Goal: Browse casually: Explore the website without a specific task or goal

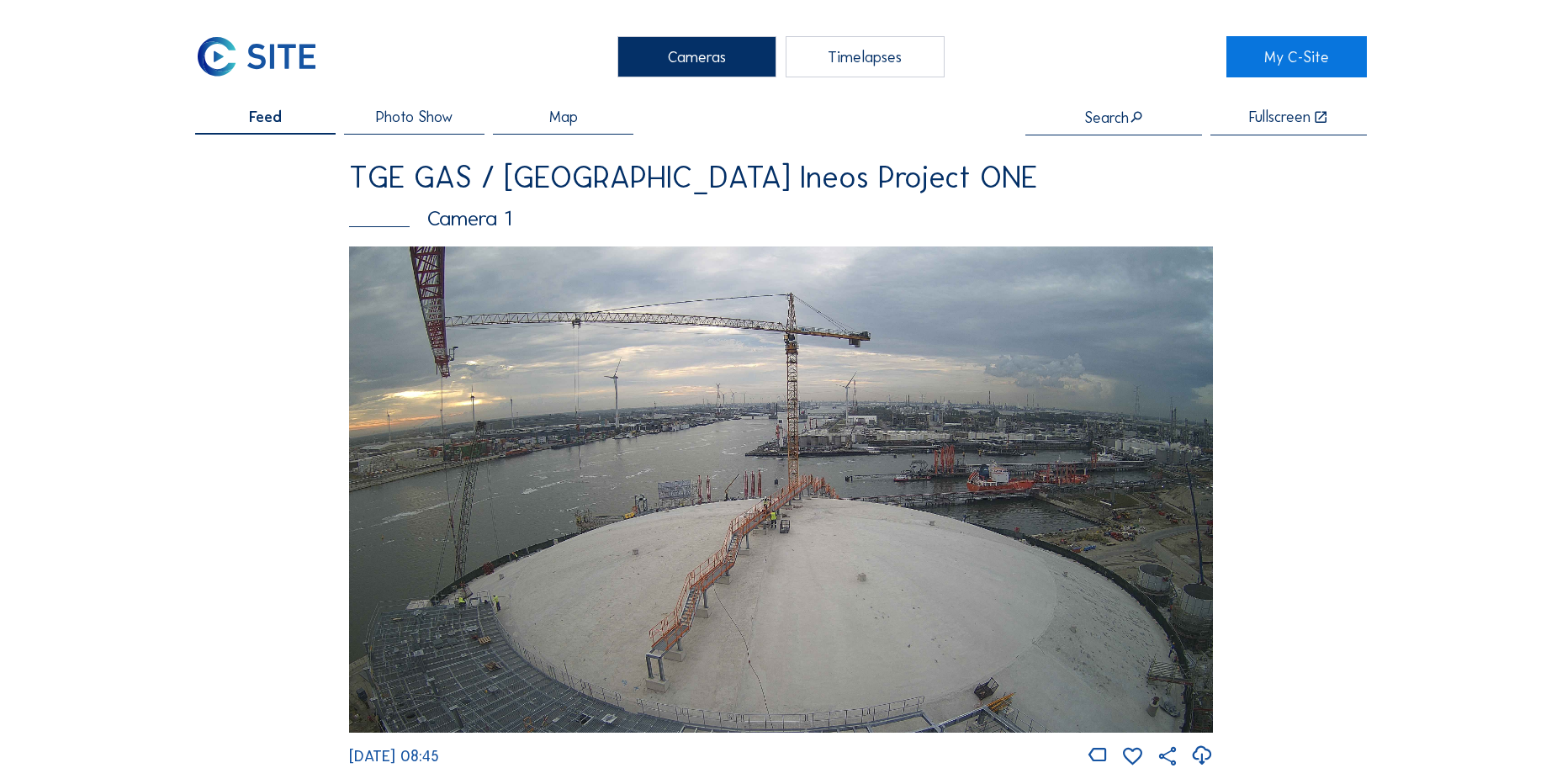
scroll to position [336, 0]
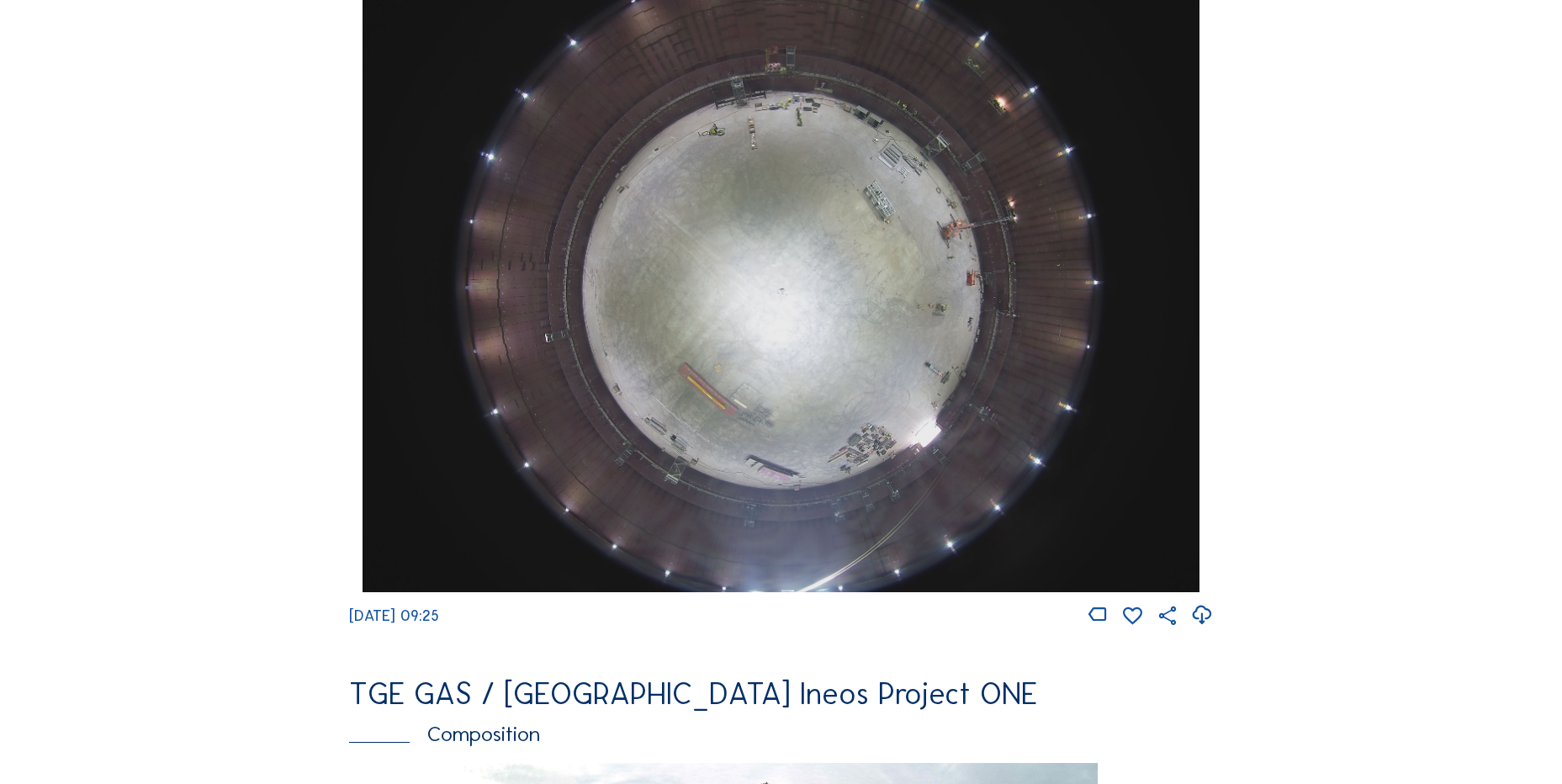
scroll to position [1514, 0]
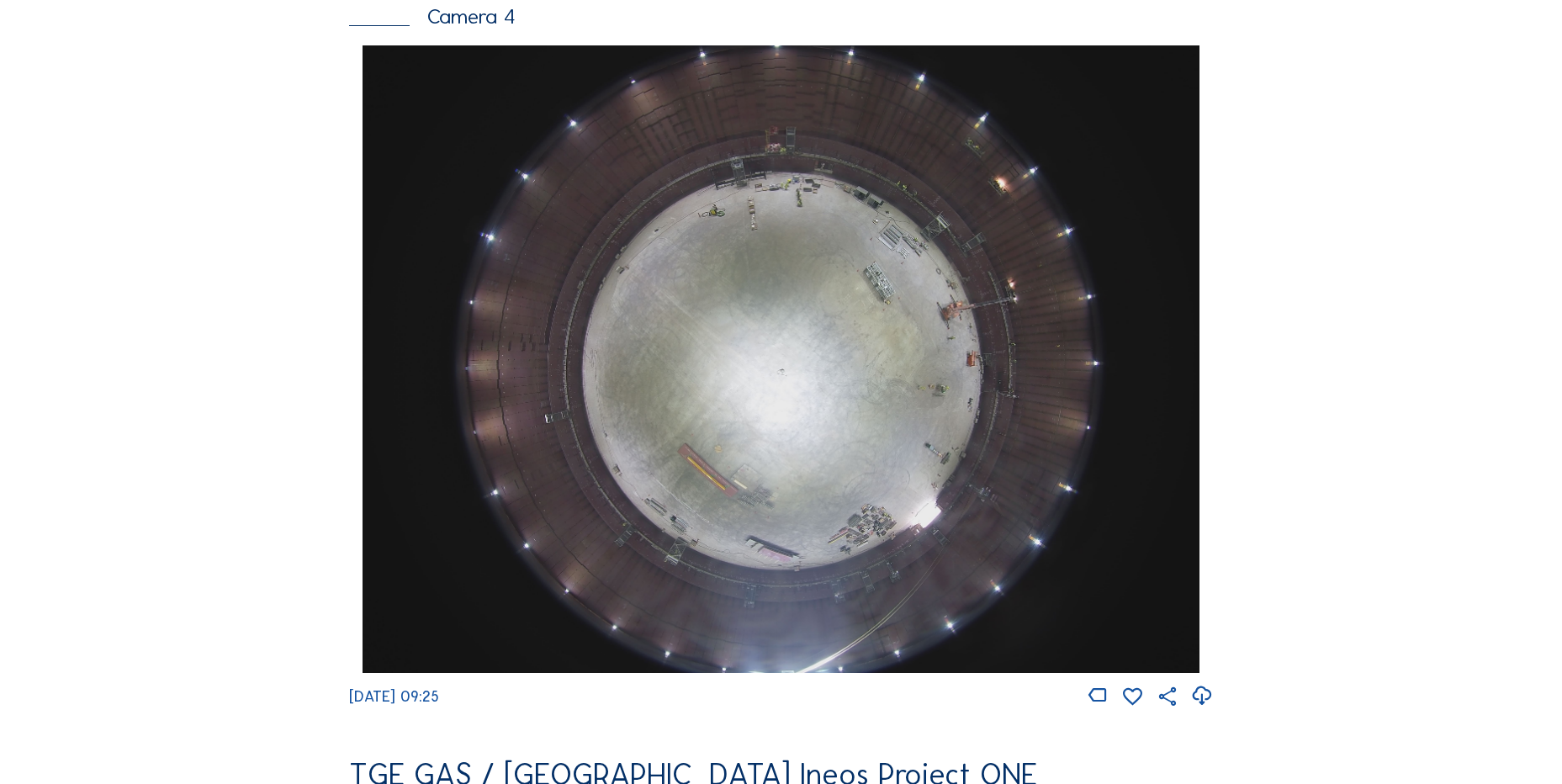
click at [1199, 710] on icon at bounding box center [1201, 696] width 23 height 28
drag, startPoint x: 180, startPoint y: 305, endPoint x: 199, endPoint y: 280, distance: 31.4
click at [181, 305] on div "Cameras Timelapses My C-Site Feed Photo Show Map Search Fullscreen TGE GAS / An…" at bounding box center [781, 365] width 1562 height 3758
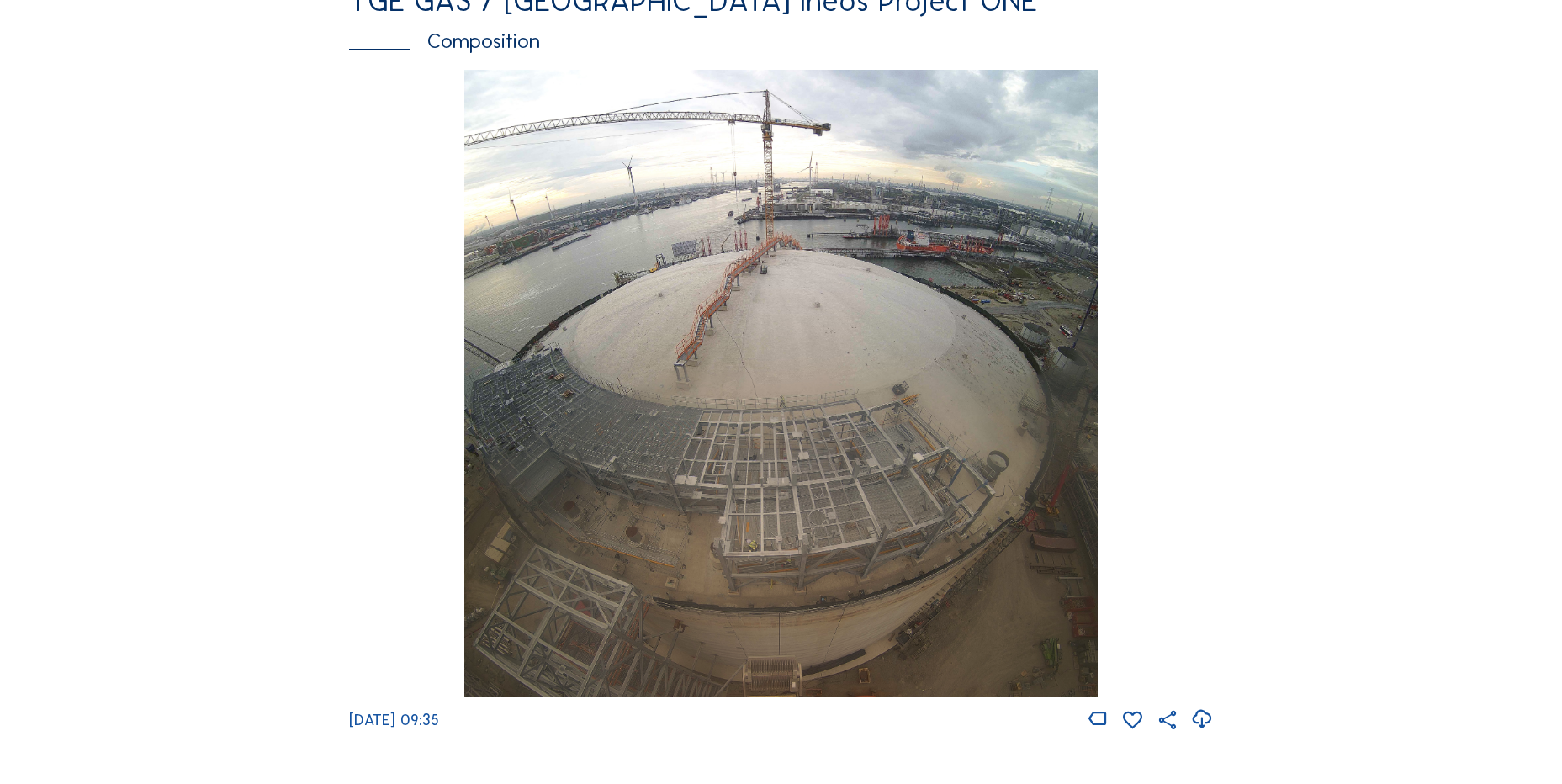
scroll to position [2018, 0]
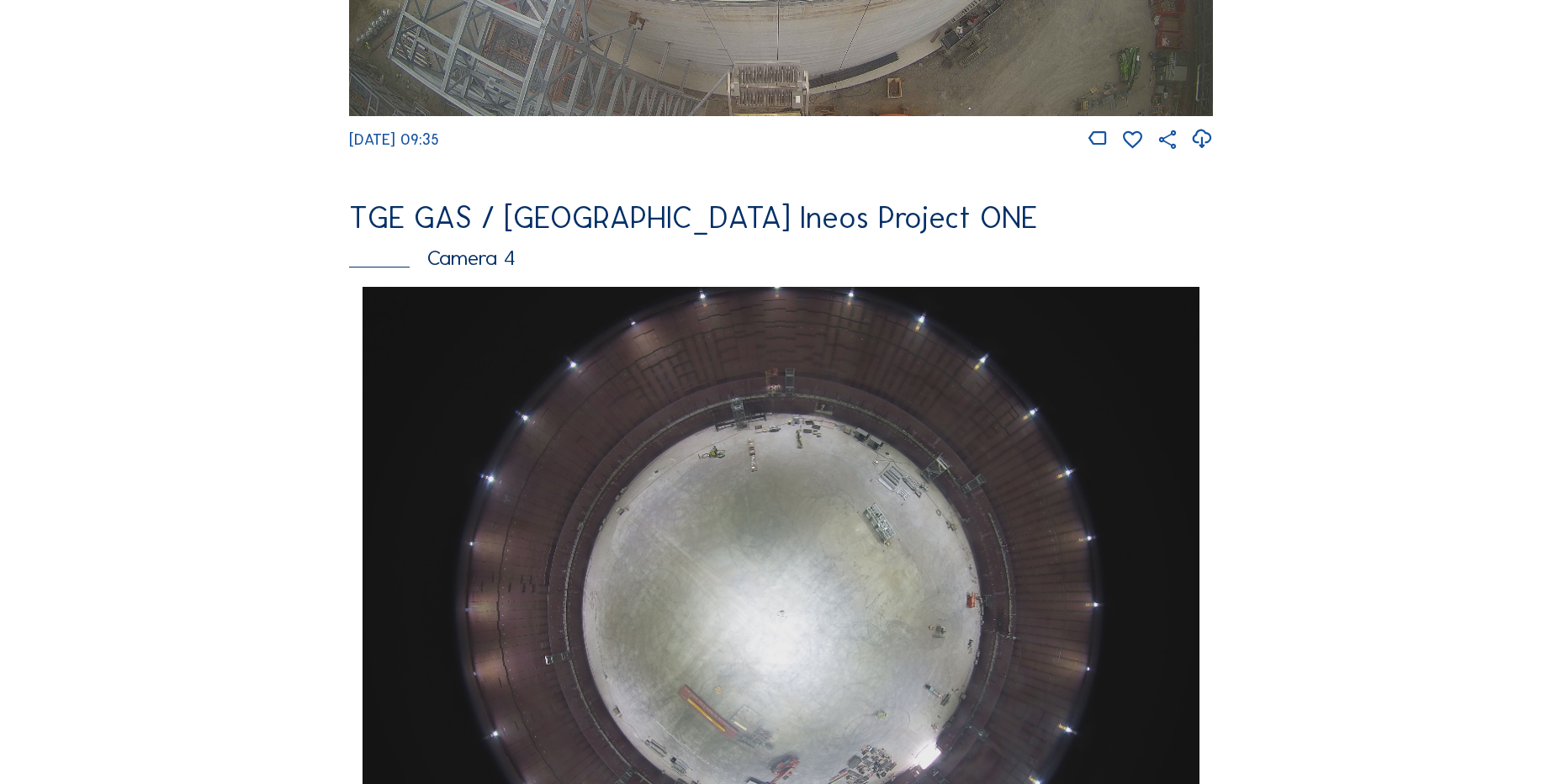
scroll to position [1514, 0]
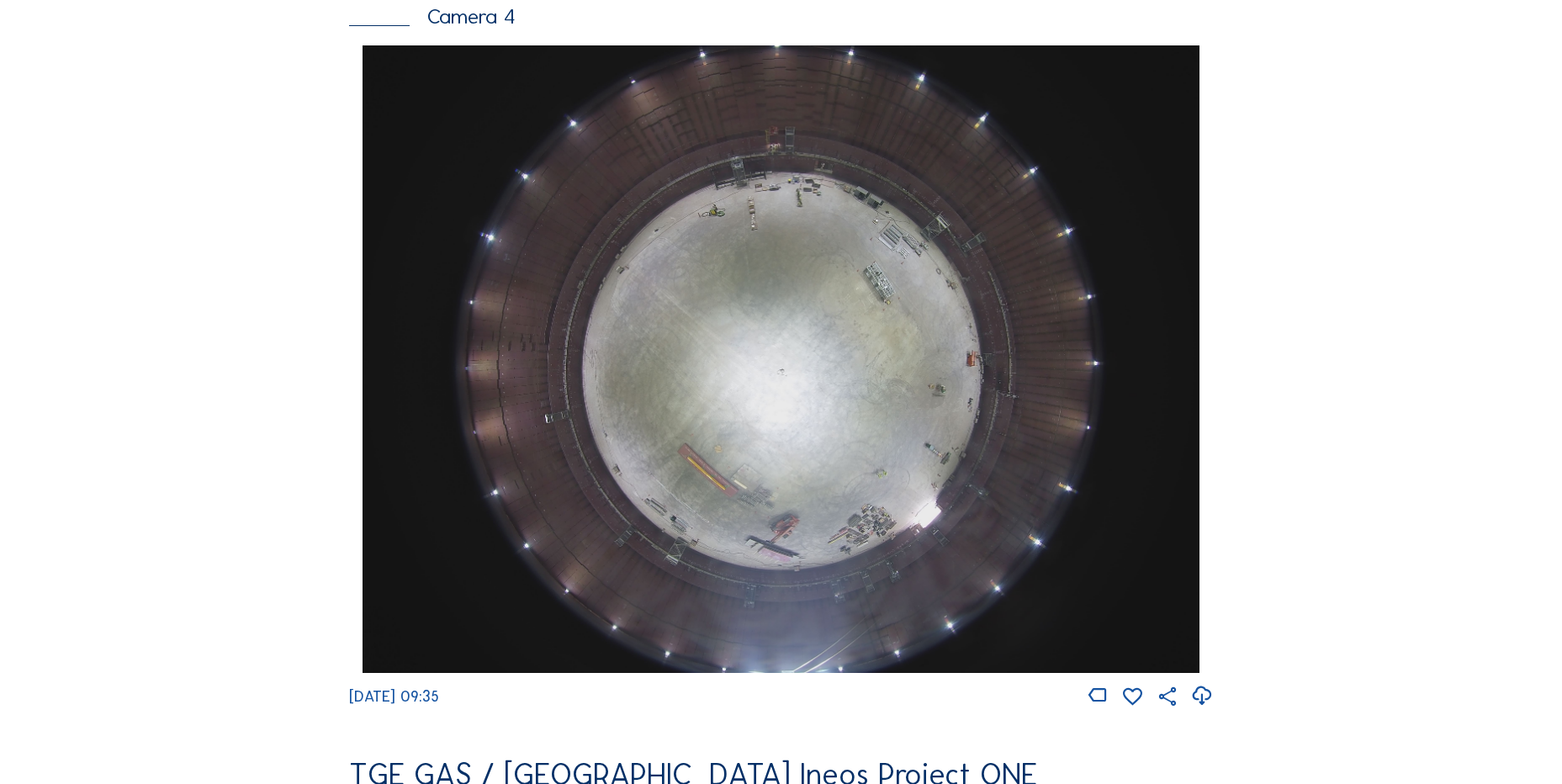
click at [845, 436] on img at bounding box center [781, 359] width 836 height 628
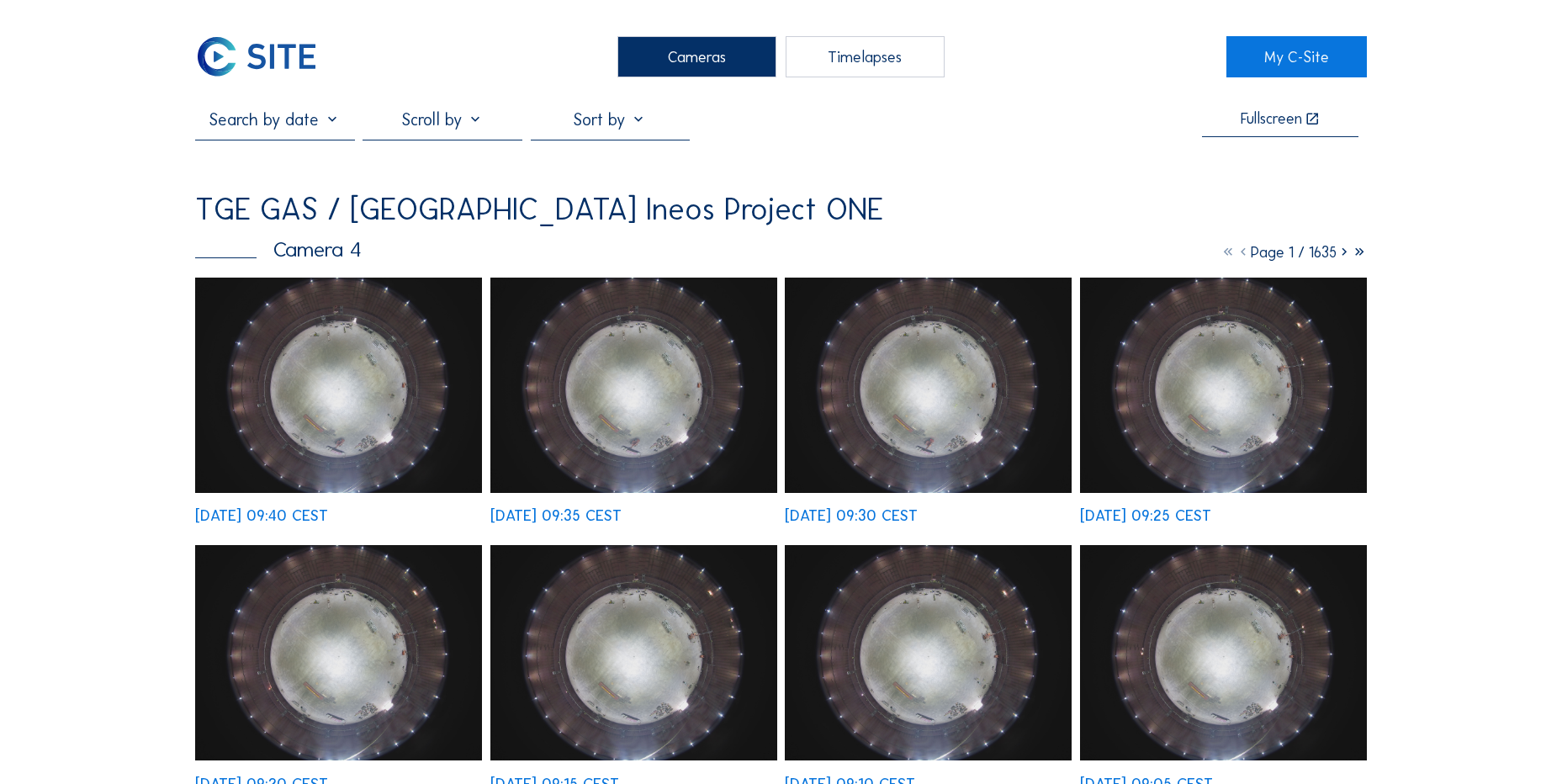
click at [305, 391] on img at bounding box center [339, 385] width 287 height 216
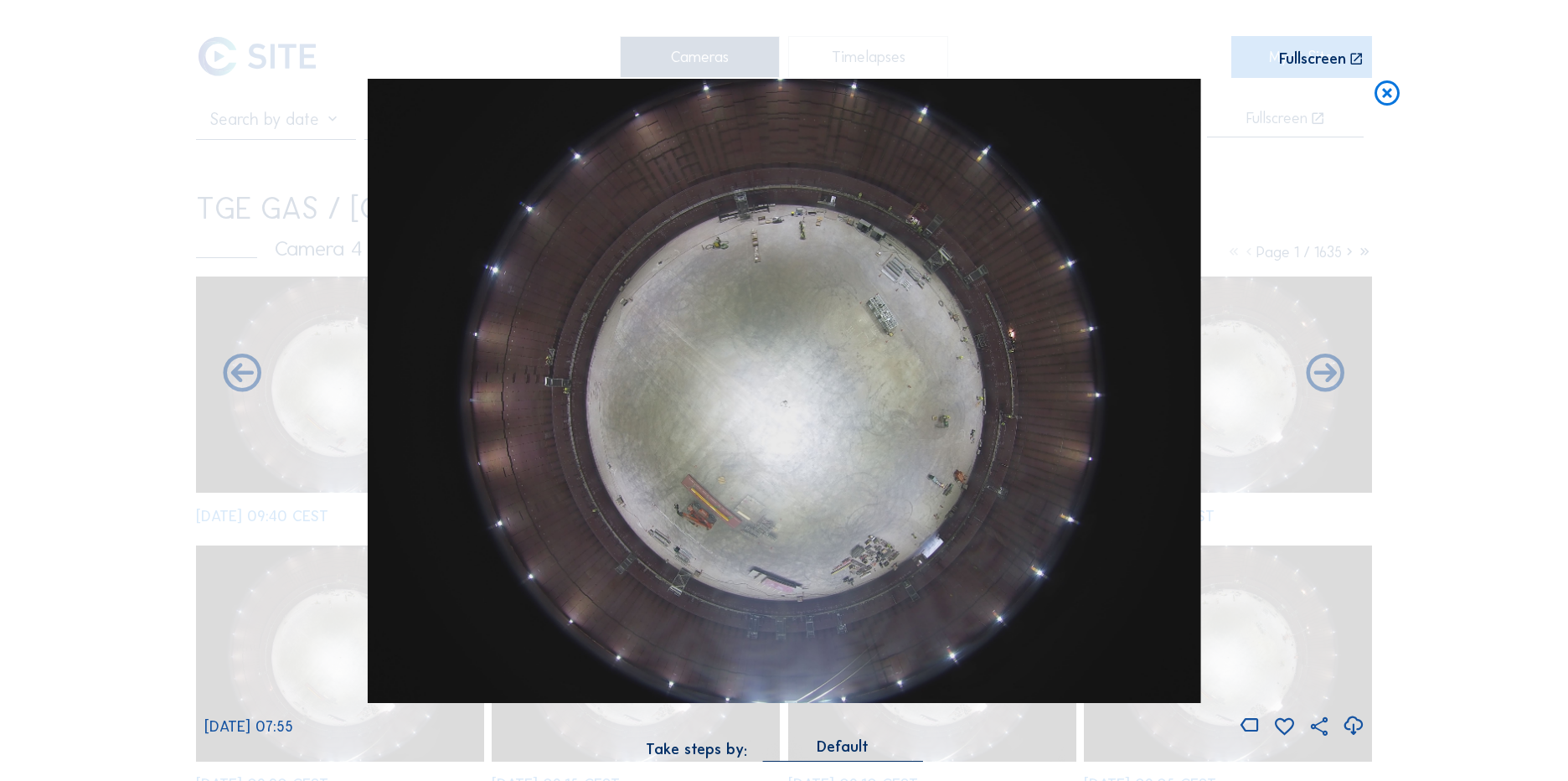
click at [1380, 89] on icon at bounding box center [1386, 95] width 30 height 31
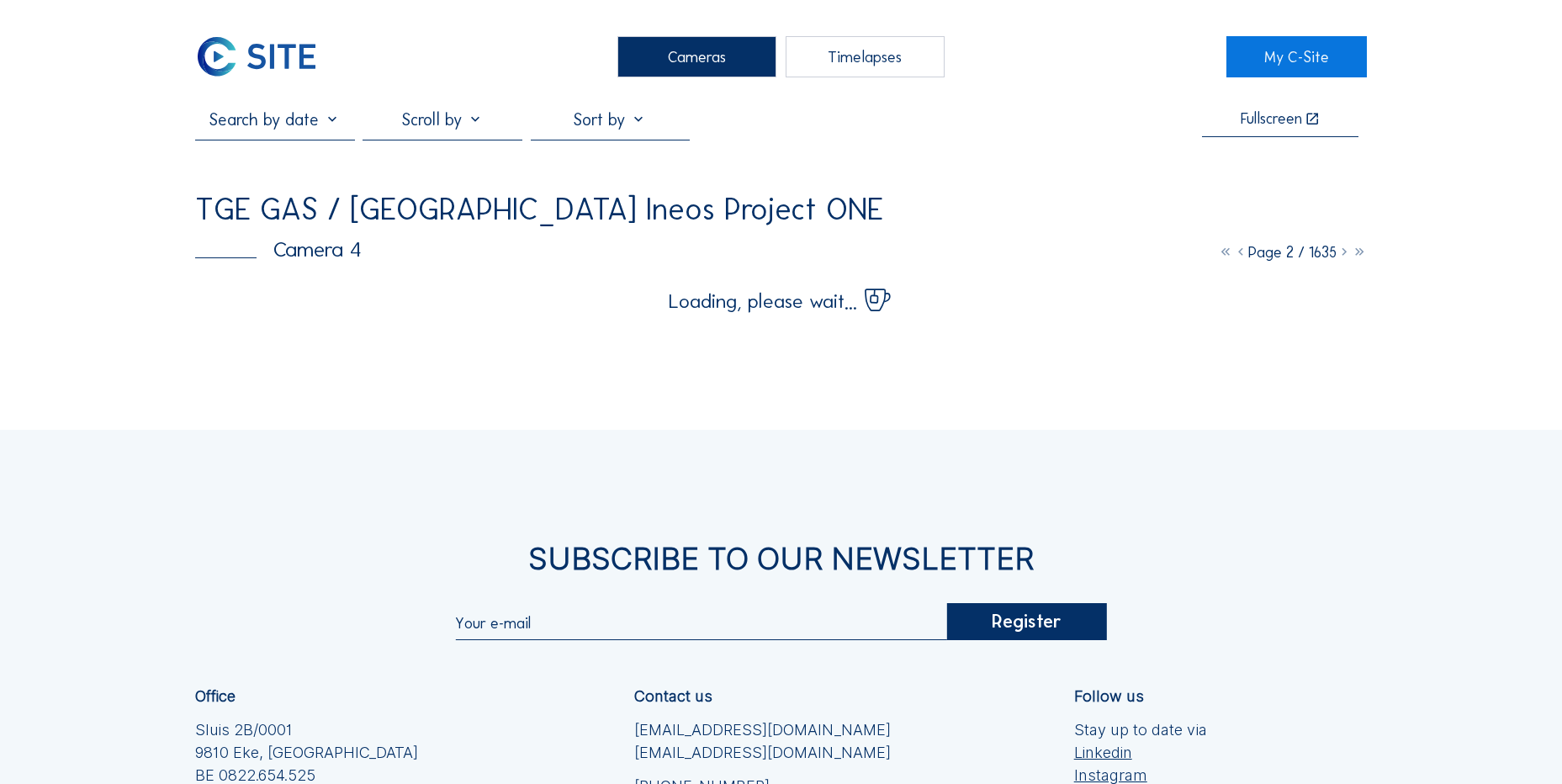
click at [251, 56] on img at bounding box center [257, 56] width 123 height 41
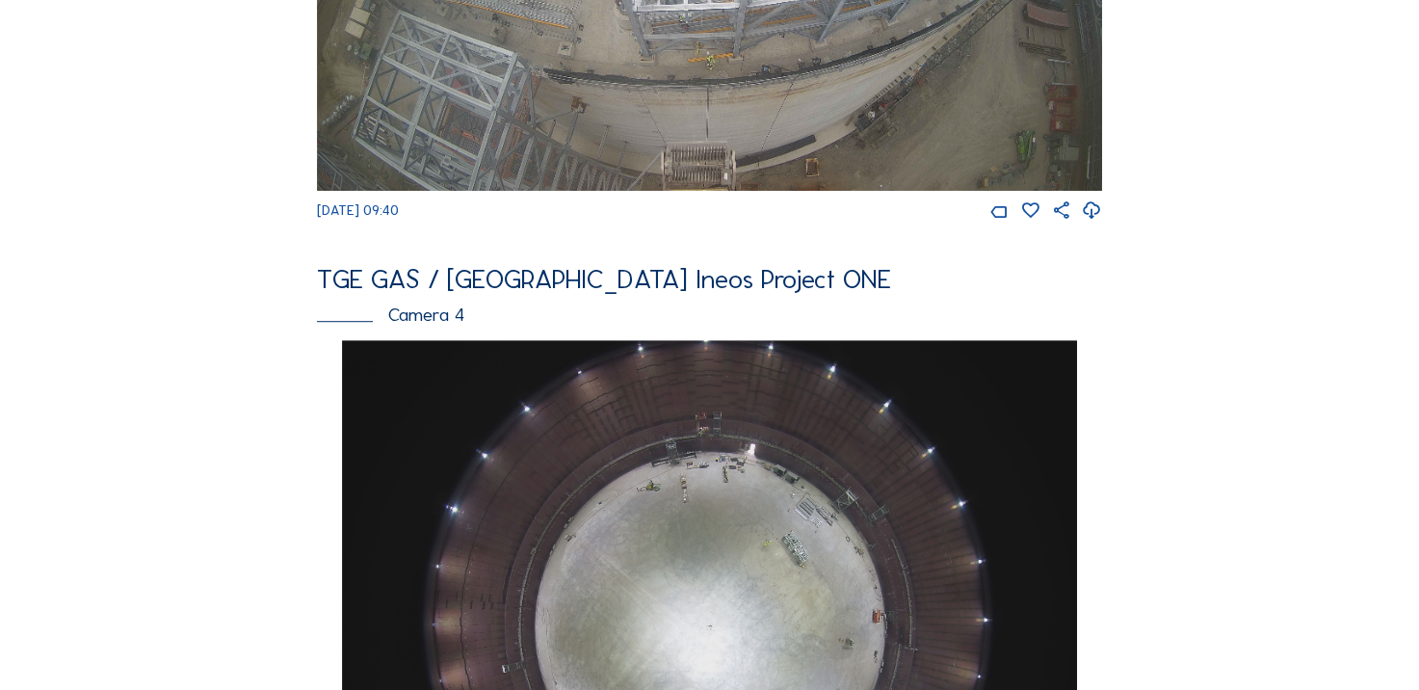
scroll to position [1252, 0]
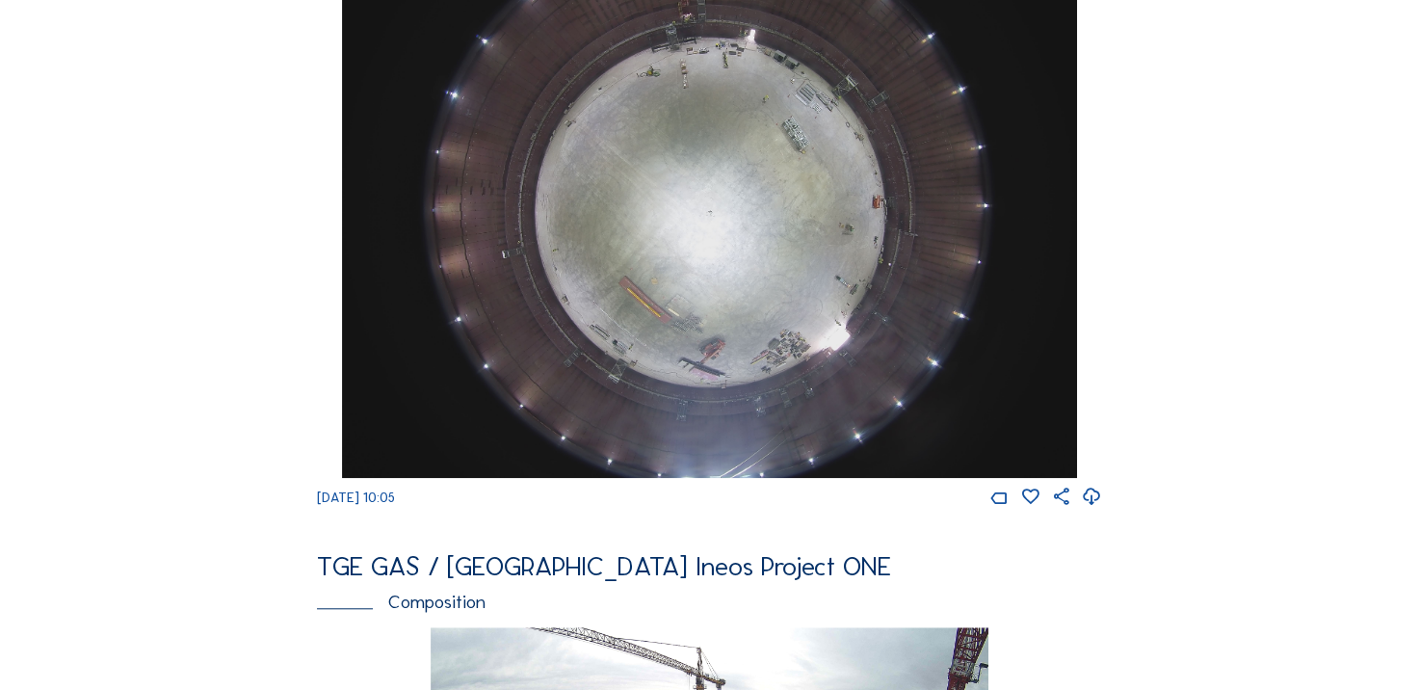
scroll to position [1542, 0]
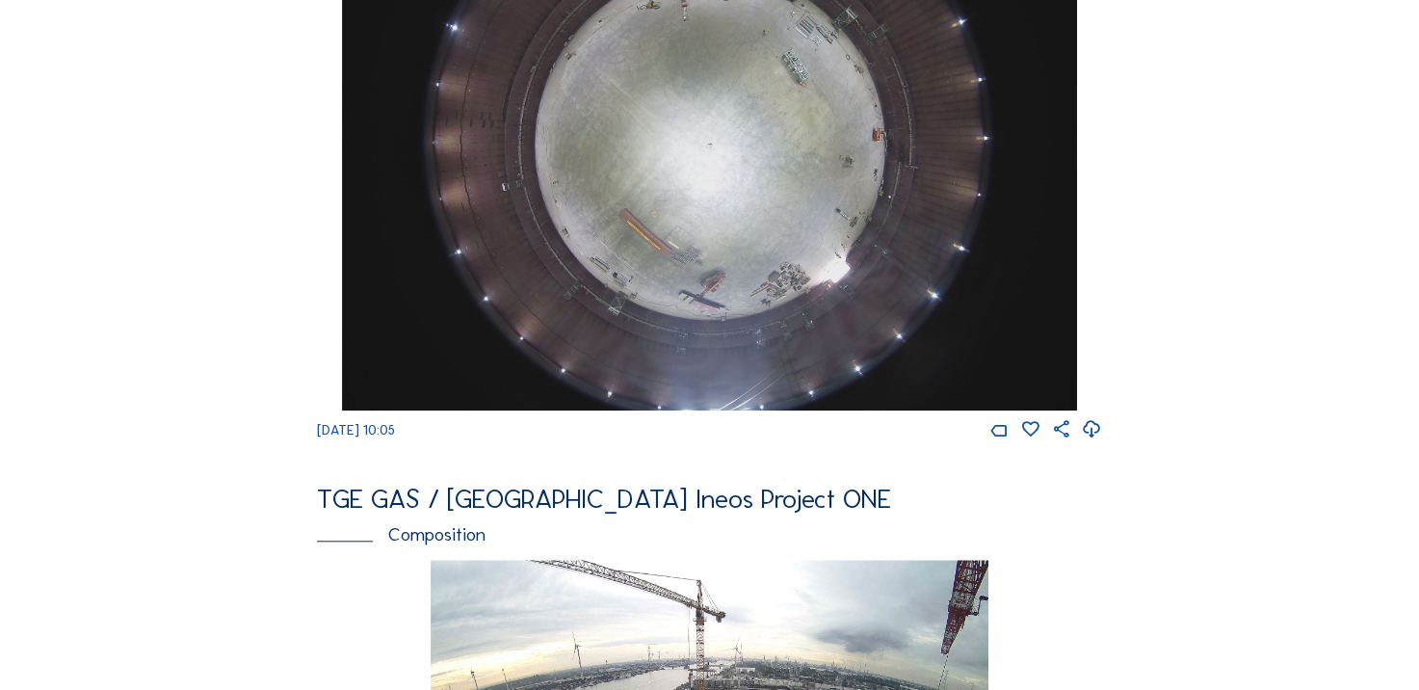
click at [1092, 442] on icon at bounding box center [1092, 429] width 20 height 25
drag, startPoint x: 101, startPoint y: 437, endPoint x: 98, endPoint y: 381, distance: 56.9
click at [101, 437] on div "Cameras Timelapses My C-Site Feed Photo Show Map Search Fullscreen TGE GAS / An…" at bounding box center [709, 124] width 1419 height 3333
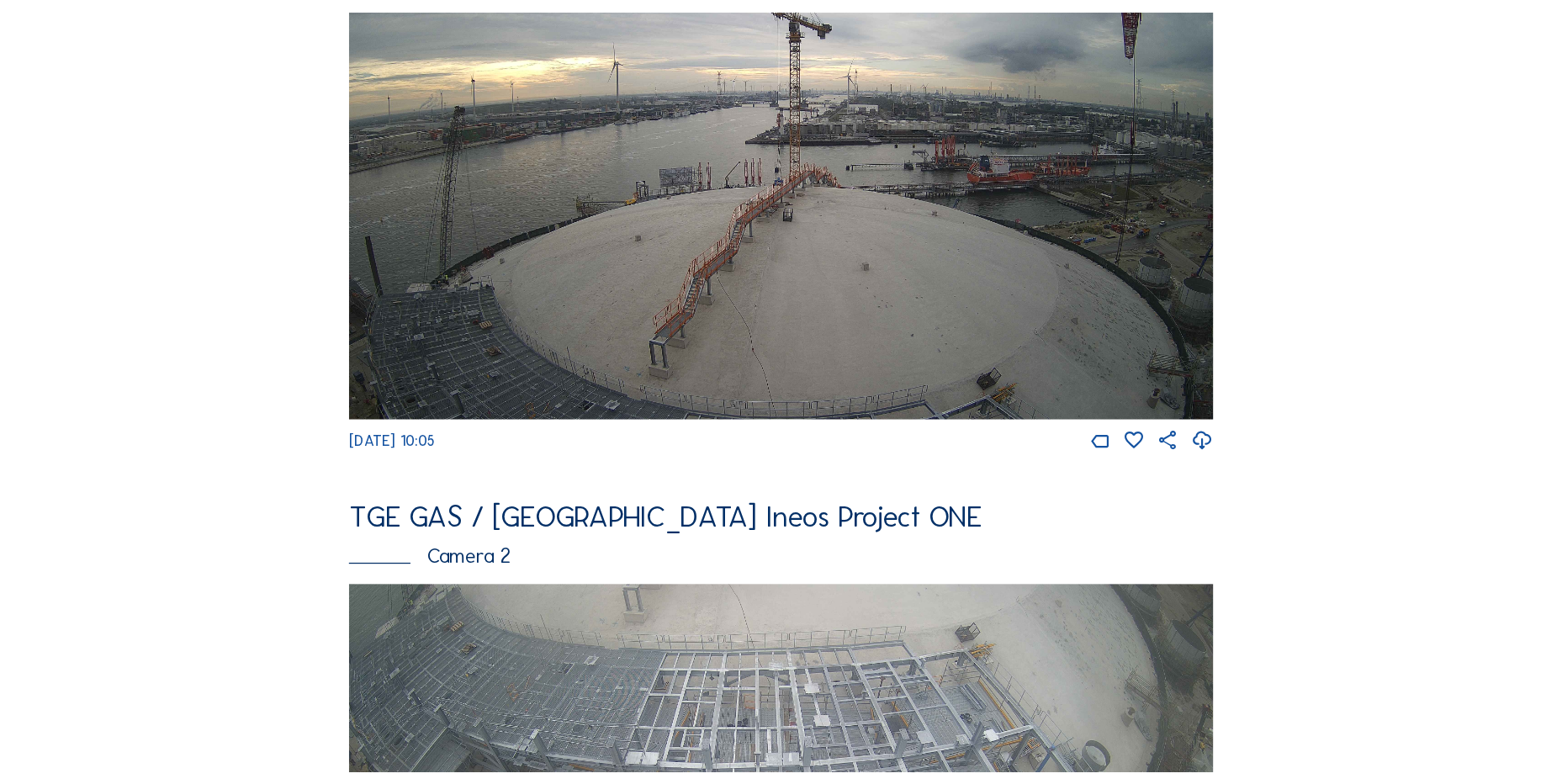
scroll to position [252, 0]
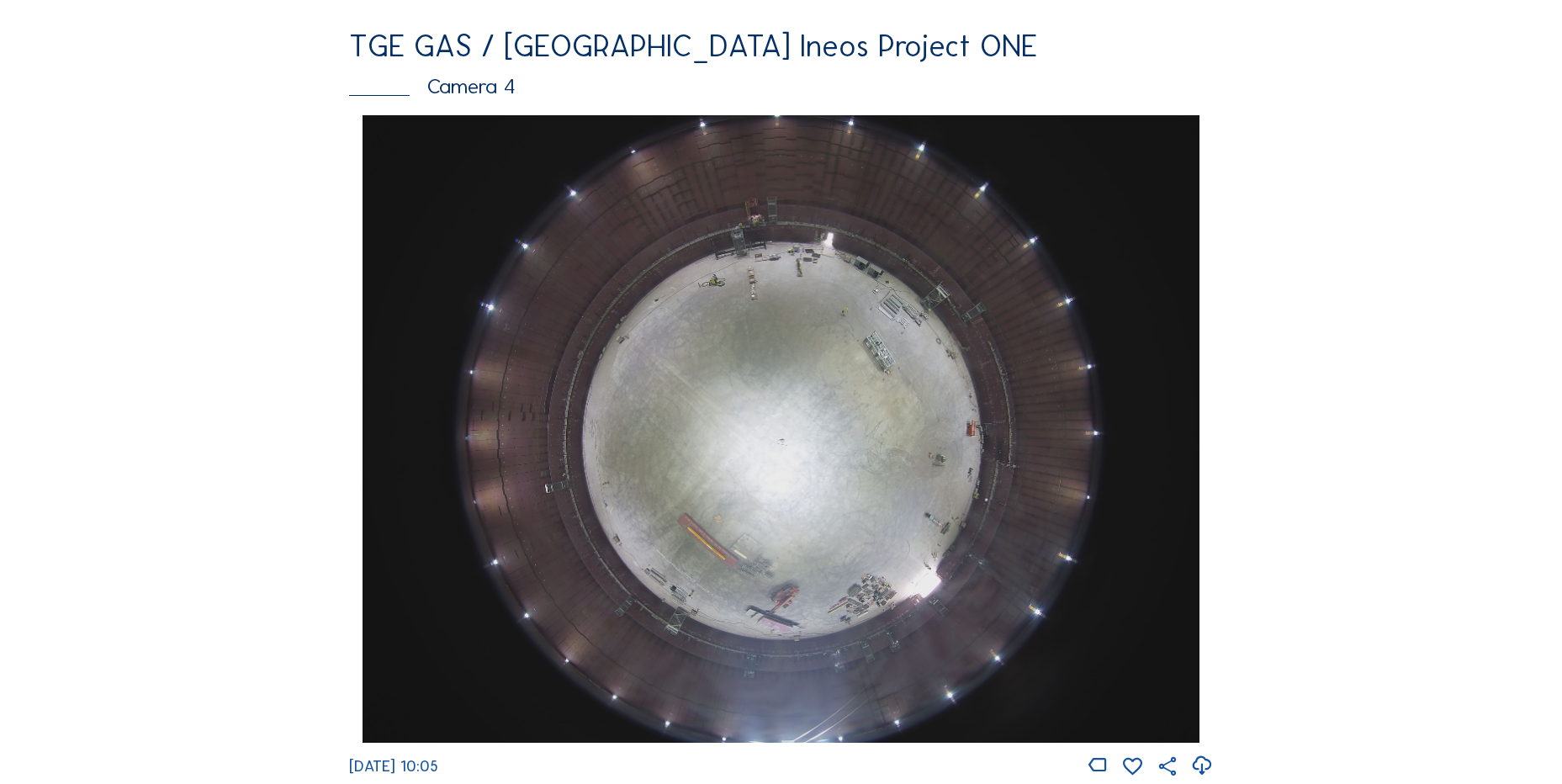
scroll to position [1599, 0]
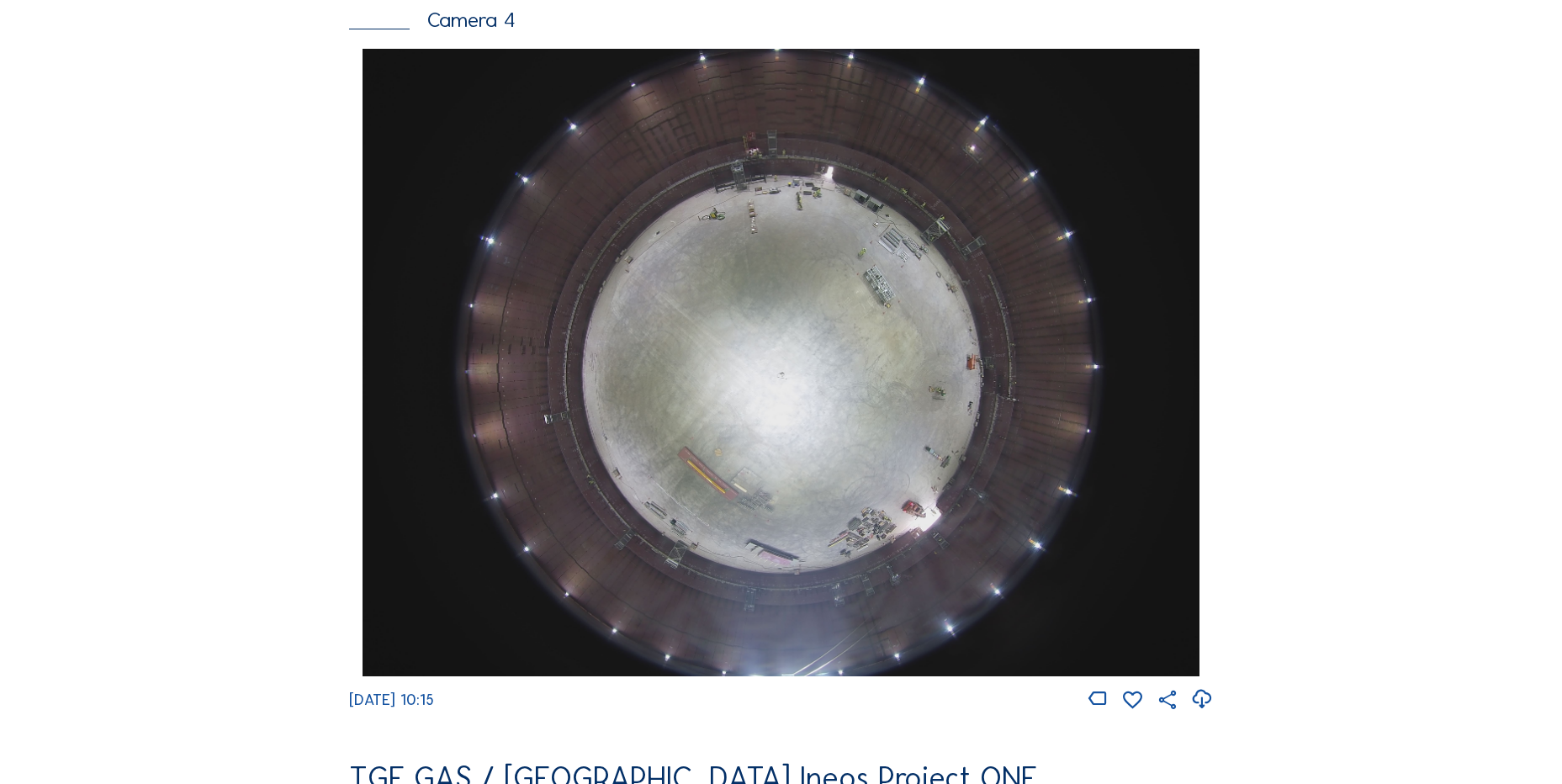
scroll to position [1514, 0]
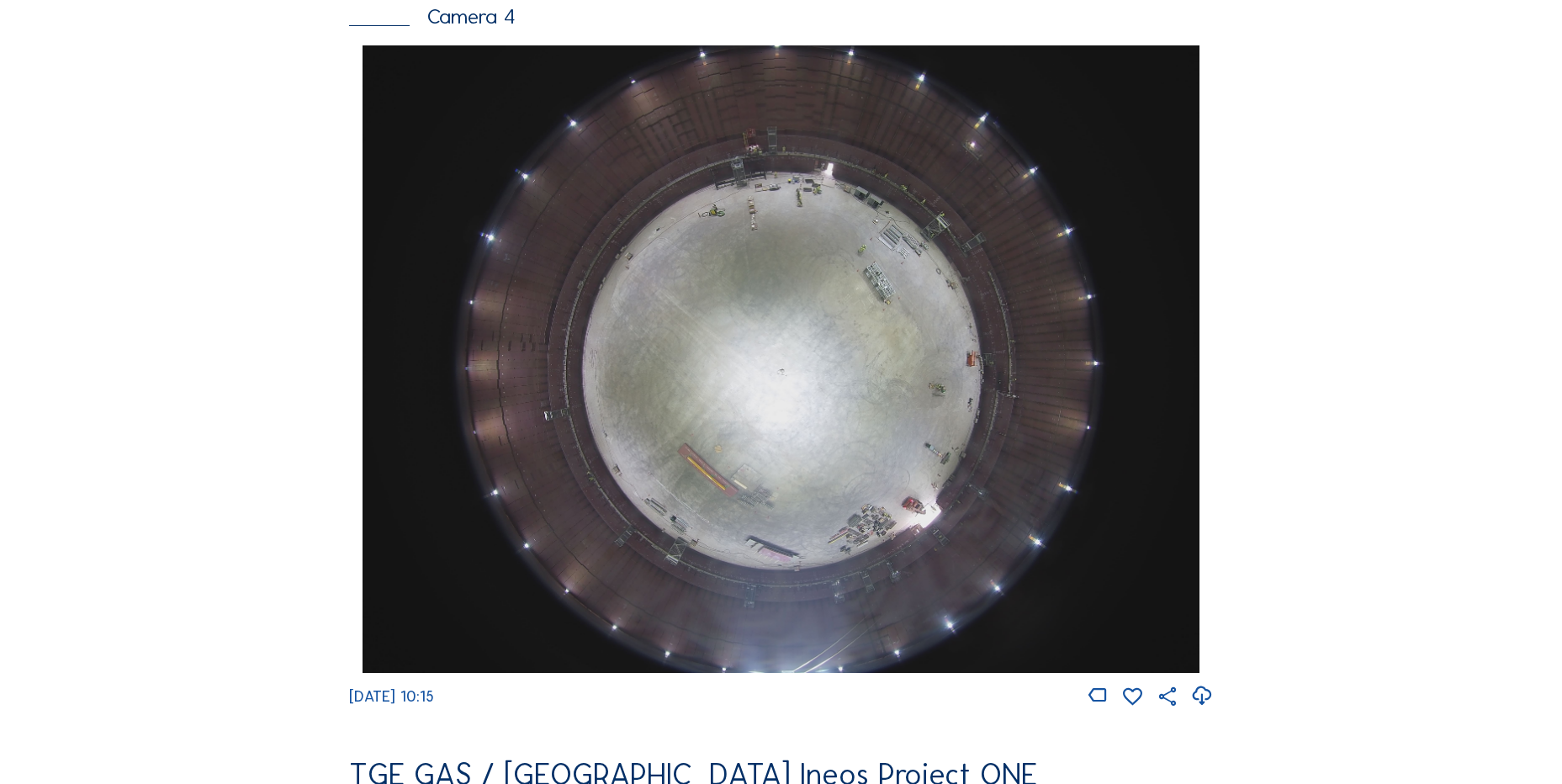
click at [1208, 704] on icon at bounding box center [1201, 696] width 23 height 28
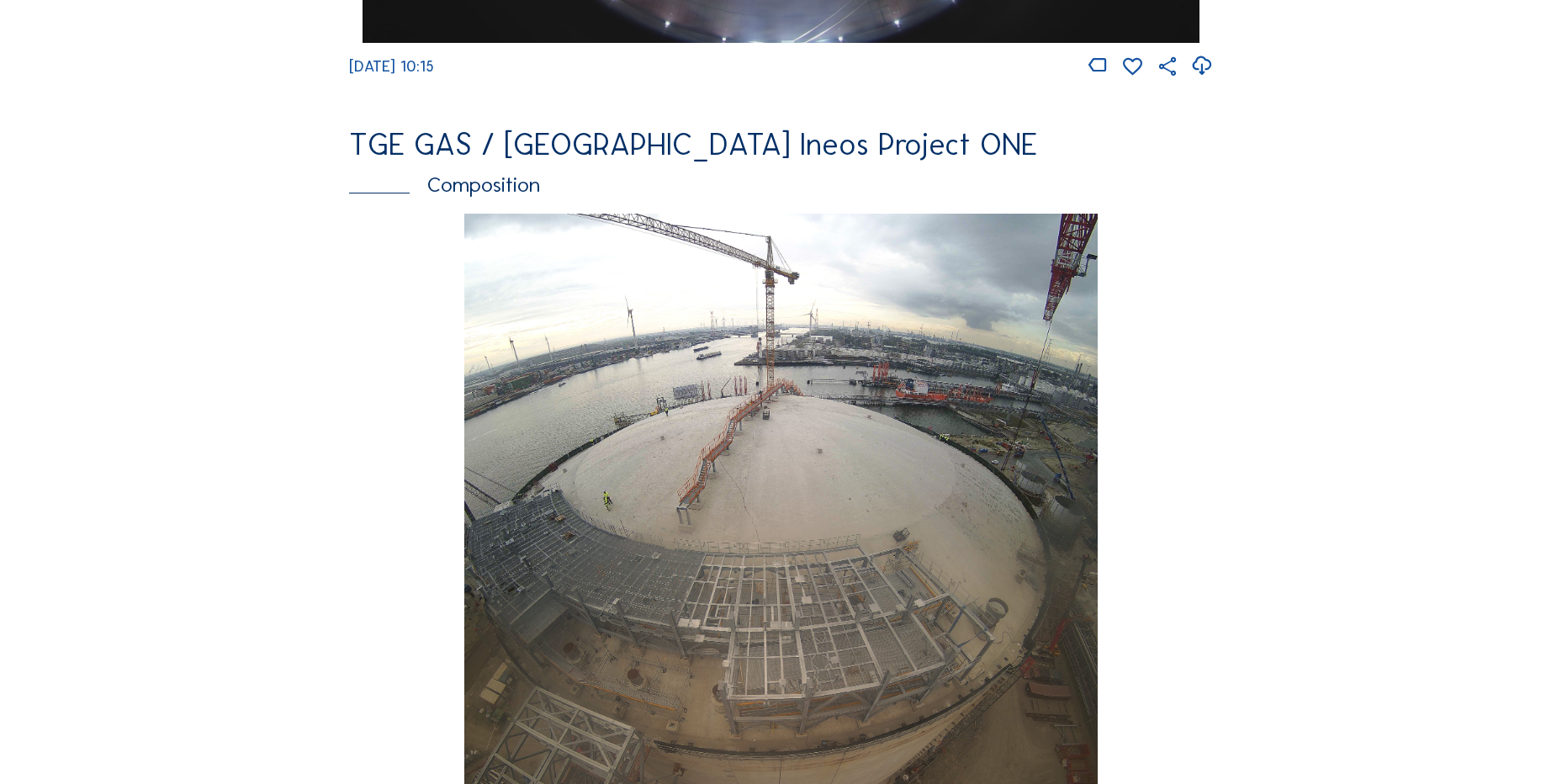
scroll to position [1979, 0]
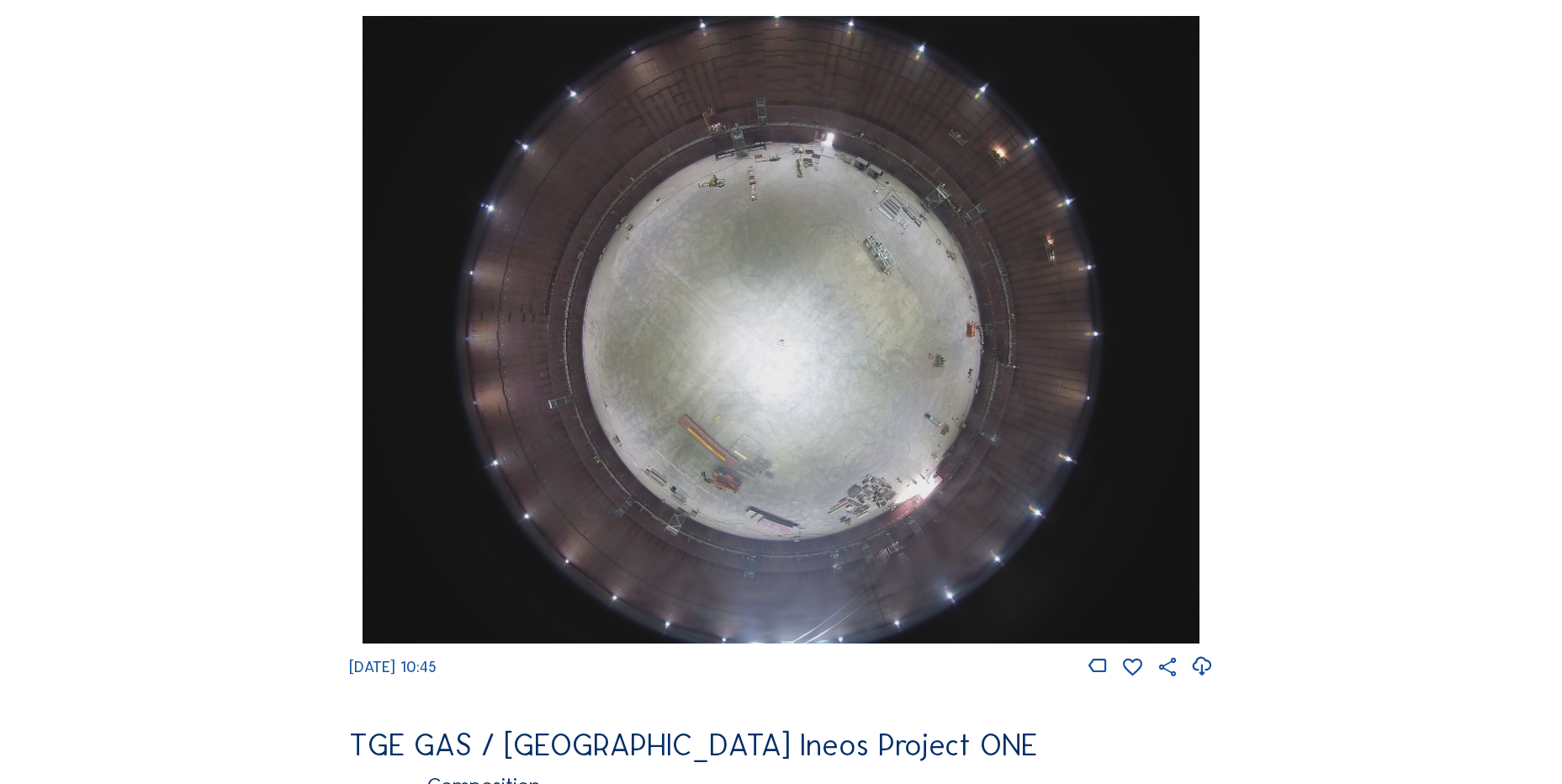
scroll to position [1514, 0]
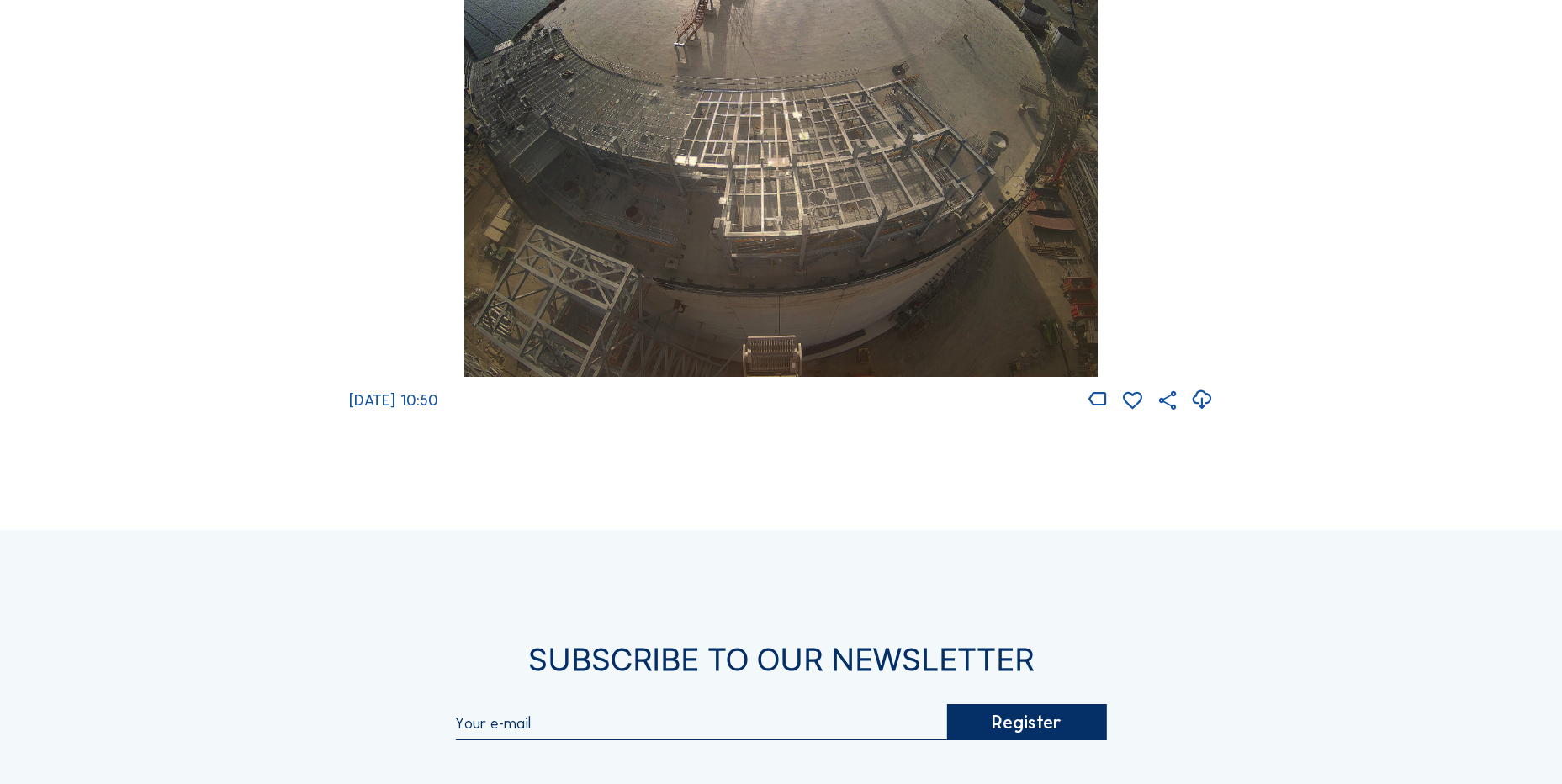
scroll to position [1511, 0]
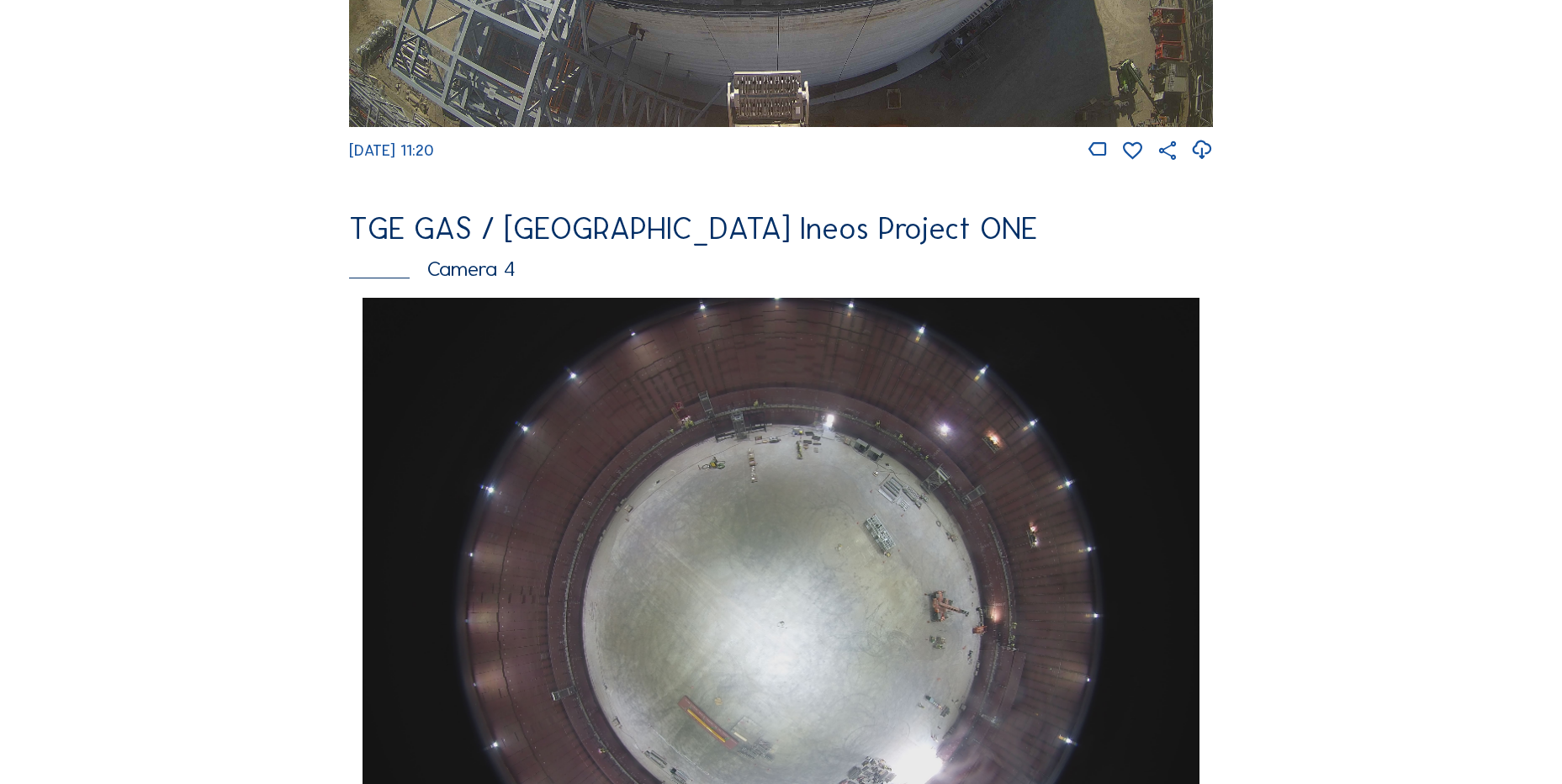
scroll to position [1599, 0]
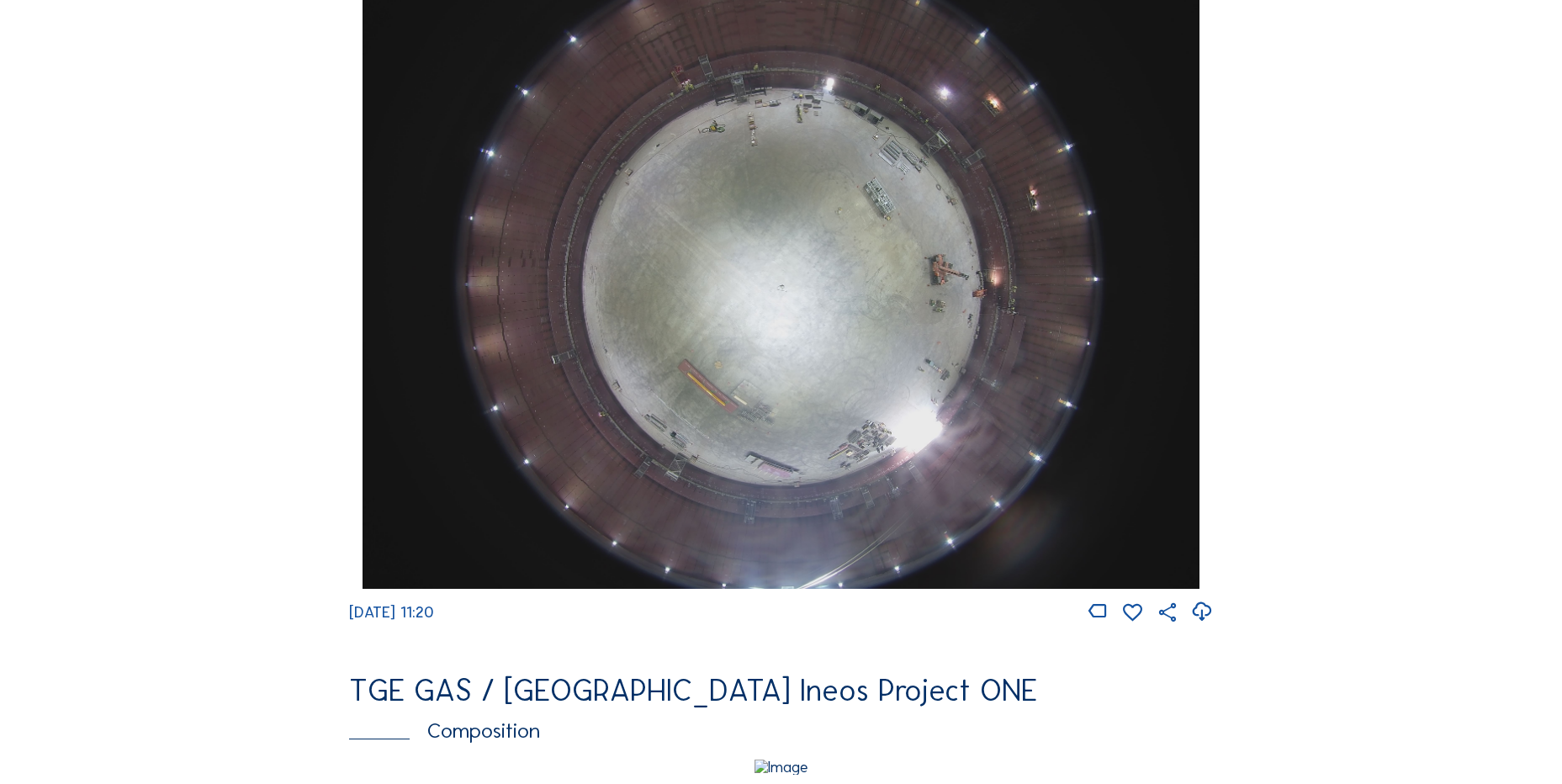
click at [1200, 621] on icon at bounding box center [1201, 612] width 23 height 28
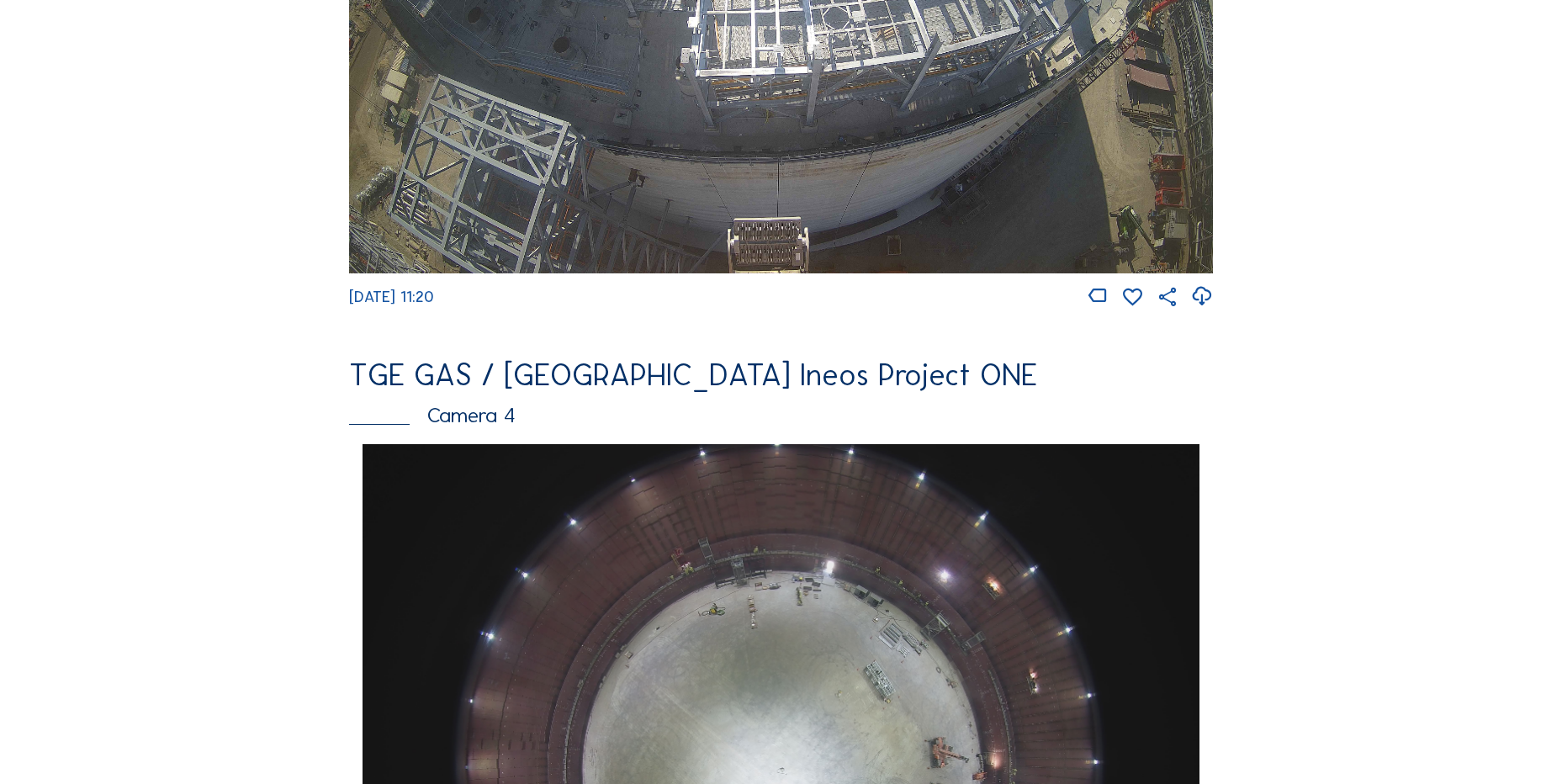
scroll to position [1536, 0]
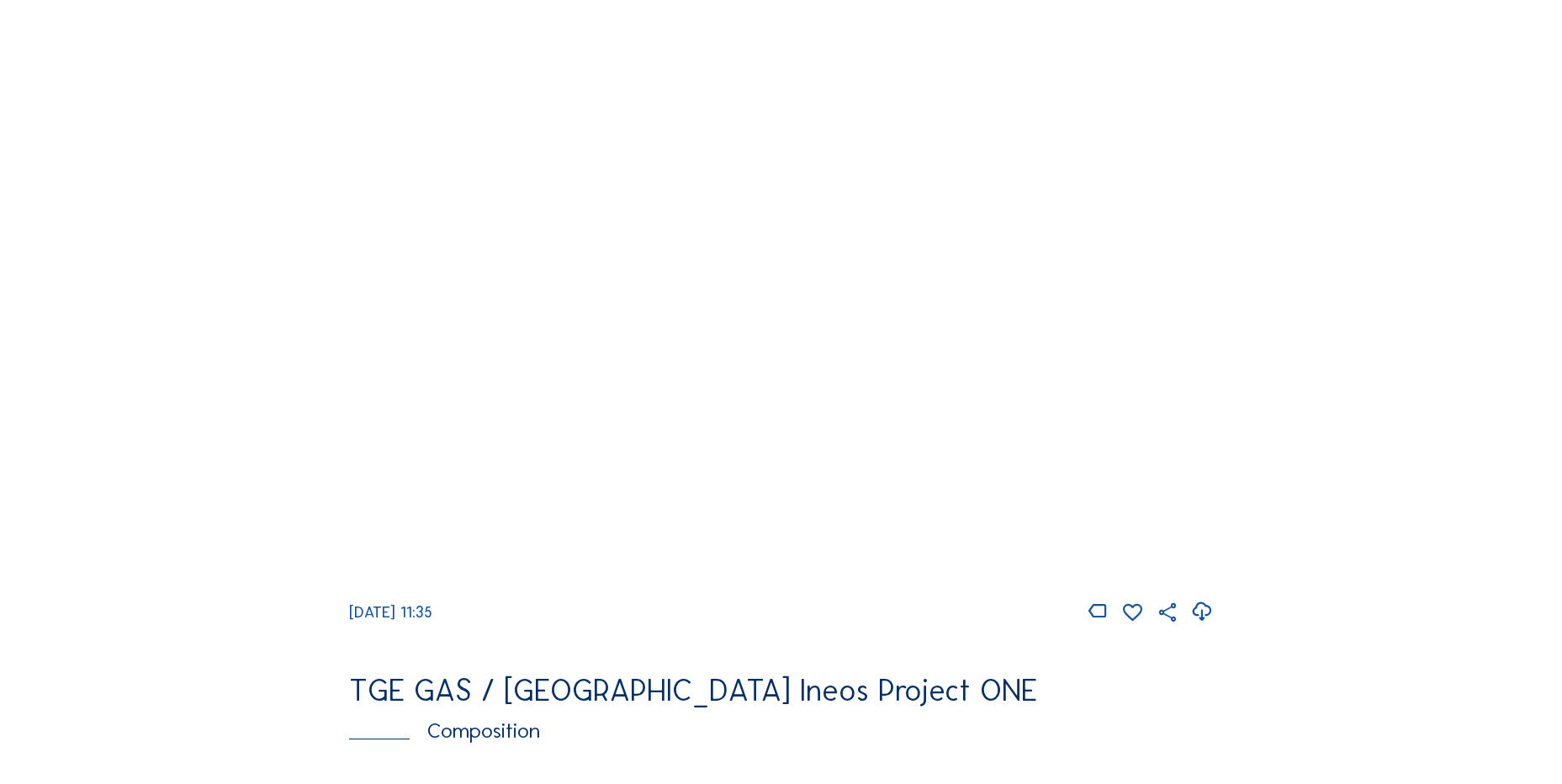
scroll to position [1514, 0]
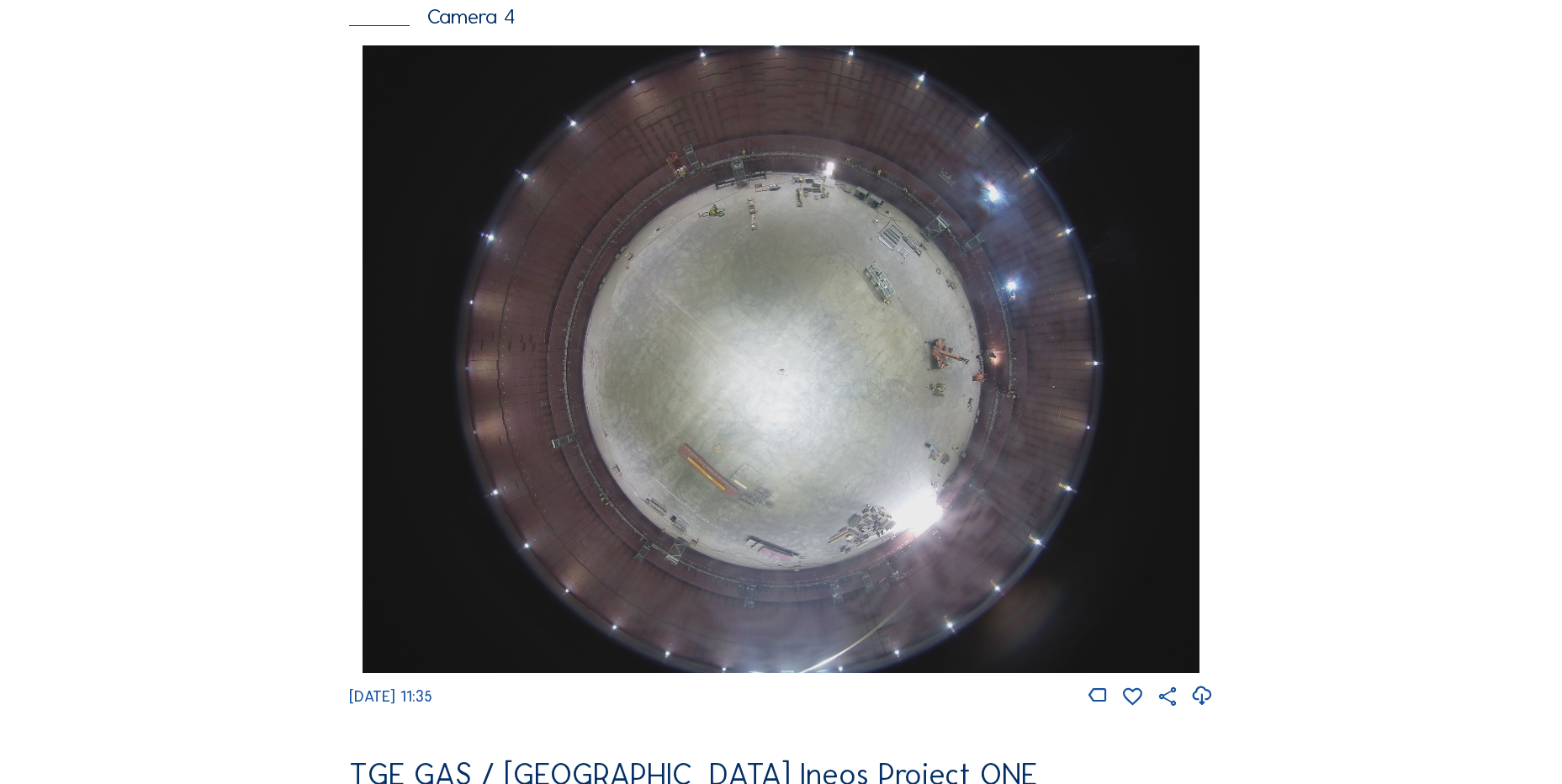
click at [1201, 704] on icon at bounding box center [1201, 696] width 23 height 28
click at [142, 413] on div "Cameras Timelapses My C-Site Feed Photo Show Map Search Fullscreen TGE GAS / [G…" at bounding box center [781, 365] width 1562 height 3758
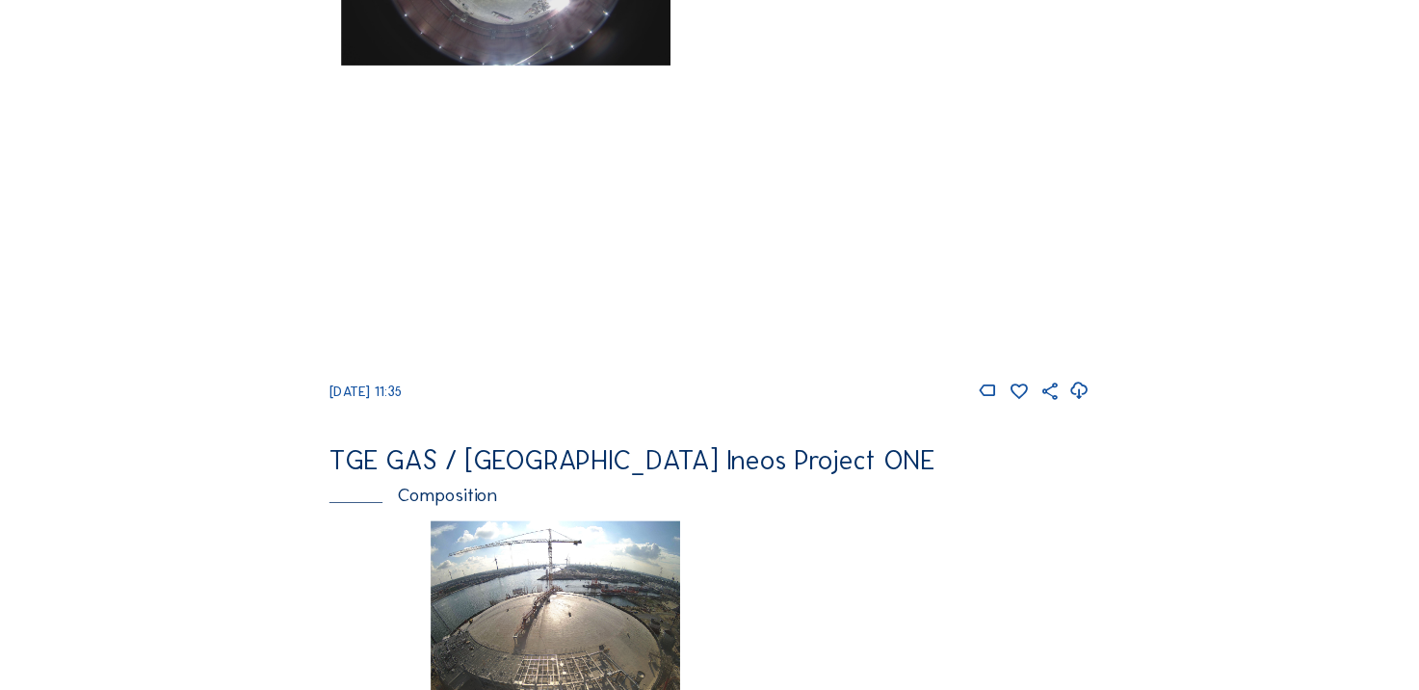
scroll to position [1730, 0]
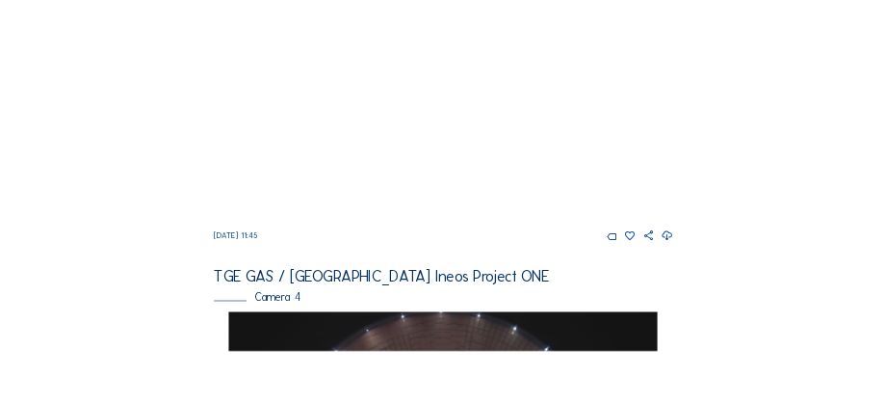
scroll to position [1445, 0]
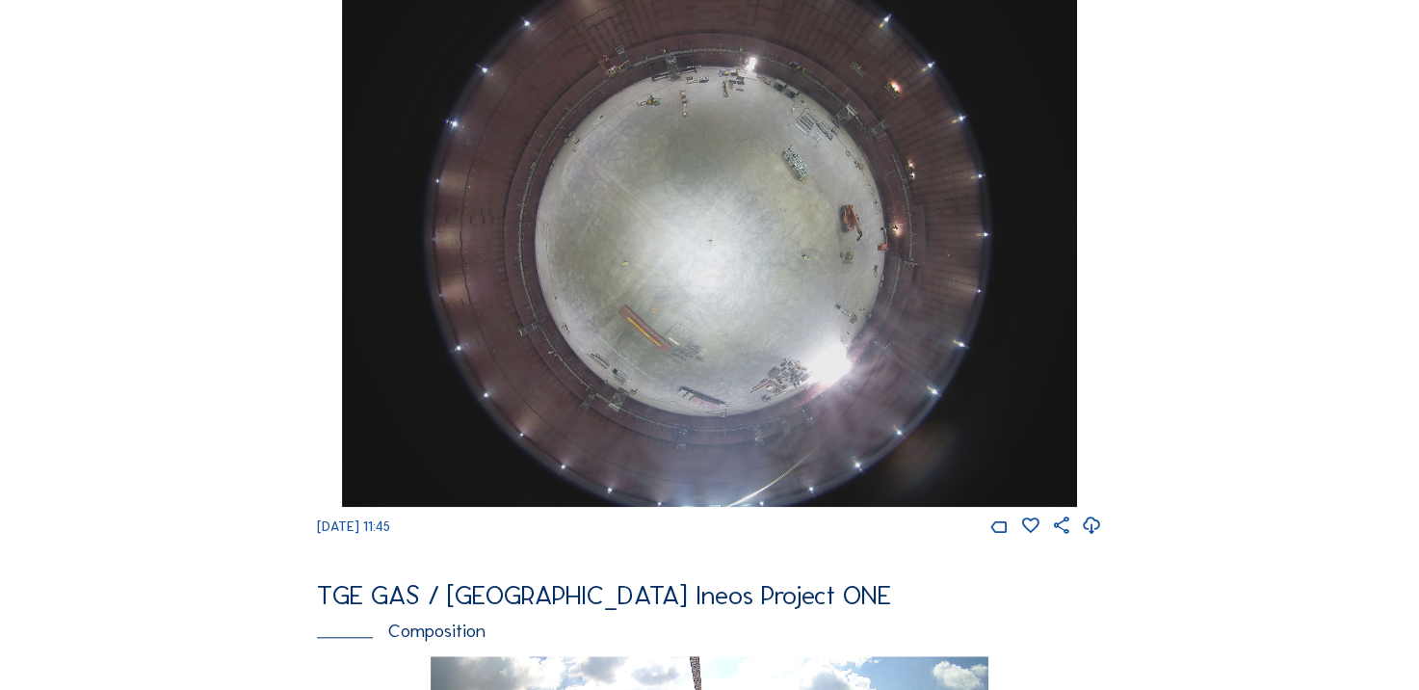
click at [1101, 539] on icon at bounding box center [1092, 526] width 20 height 25
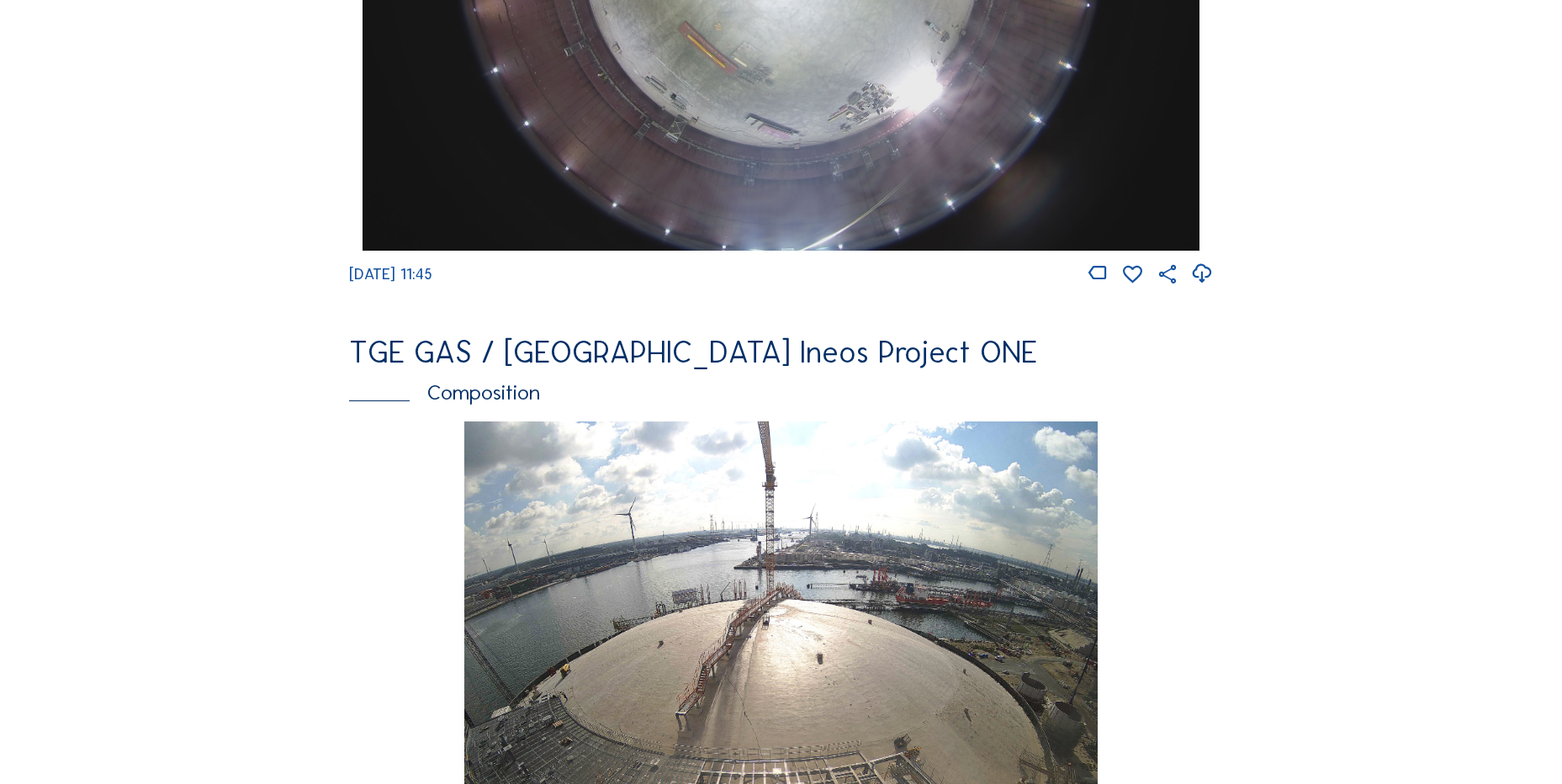
scroll to position [1347, 0]
